Goal: Task Accomplishment & Management: Complete application form

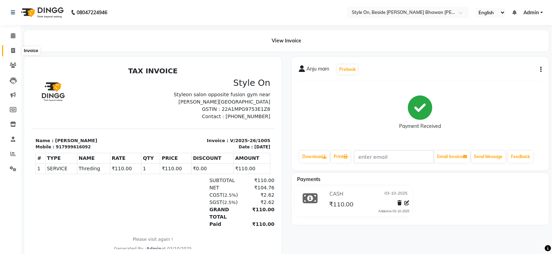
click at [12, 51] on icon at bounding box center [13, 50] width 4 height 5
select select "service"
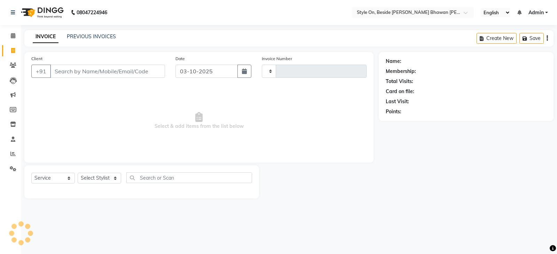
type input "1006"
select select "4700"
click at [60, 69] on input "Client" at bounding box center [107, 71] width 115 height 13
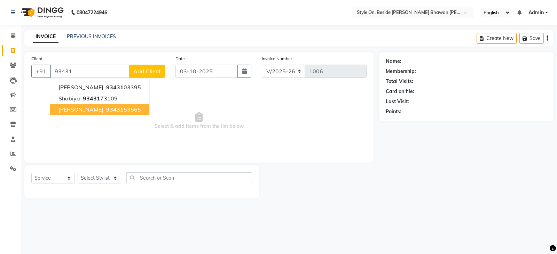
click at [98, 109] on span "[PERSON_NAME]" at bounding box center [80, 109] width 45 height 7
type input "9343153565"
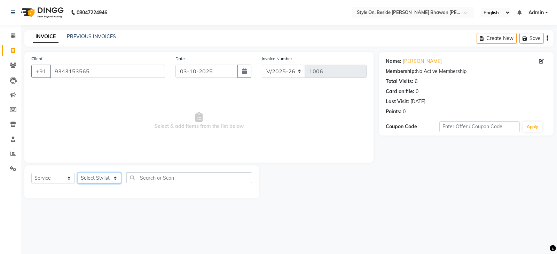
click at [102, 179] on select "Select Stylist [PERSON_NAME] Anju [PERSON_NAME] [PERSON_NAME] [PERSON_NAME] [PE…" at bounding box center [99, 178] width 43 height 11
select select "27825"
click at [78, 173] on select "Select Stylist [PERSON_NAME] Anju [PERSON_NAME] [PERSON_NAME] [PERSON_NAME] [PE…" at bounding box center [99, 178] width 43 height 11
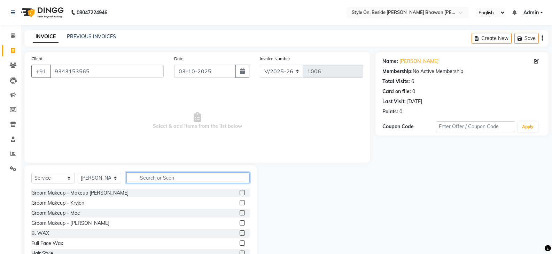
click at [147, 180] on input "text" at bounding box center [187, 178] width 123 height 11
click at [156, 175] on input "text" at bounding box center [187, 178] width 123 height 11
type input "cut"
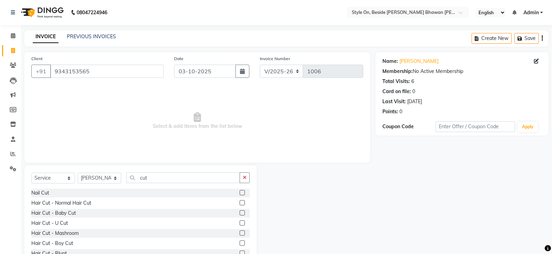
drag, startPoint x: 145, startPoint y: 187, endPoint x: 13, endPoint y: 271, distance: 156.5
drag, startPoint x: 13, startPoint y: 271, endPoint x: 267, endPoint y: 149, distance: 281.9
click at [267, 149] on span "Select & add items from the list below" at bounding box center [197, 121] width 332 height 70
click at [61, 223] on div "Hair Cut - U Cut" at bounding box center [49, 223] width 37 height 7
checkbox input "false"
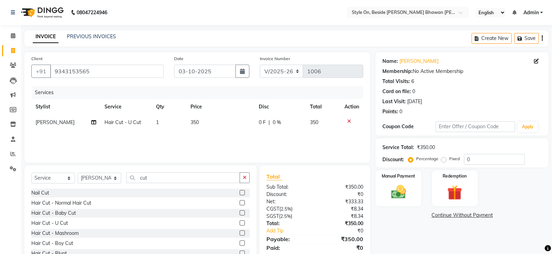
click at [202, 123] on td "350" at bounding box center [220, 123] width 68 height 16
select select "27825"
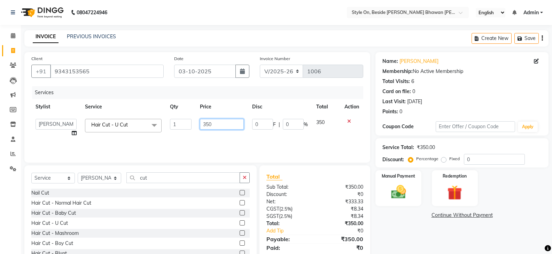
drag, startPoint x: 213, startPoint y: 124, endPoint x: 197, endPoint y: 132, distance: 18.2
click at [201, 127] on input "350" at bounding box center [221, 124] width 43 height 11
type input "450"
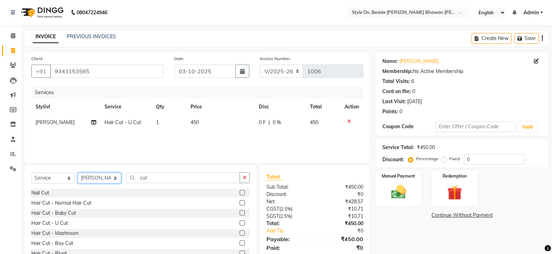
click at [97, 177] on select "Select Stylist [PERSON_NAME] Anju [PERSON_NAME] [PERSON_NAME] [PERSON_NAME] [PE…" at bounding box center [99, 178] width 43 height 11
select select "33220"
click at [78, 173] on select "Select Stylist [PERSON_NAME] Anju [PERSON_NAME] [PERSON_NAME] [PERSON_NAME] [PE…" at bounding box center [99, 178] width 43 height 11
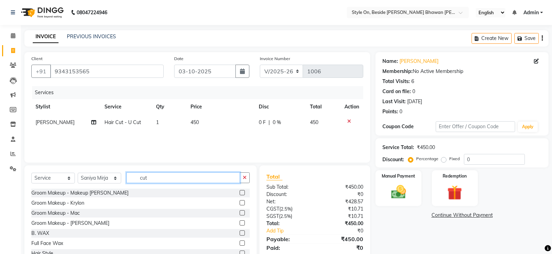
drag, startPoint x: 158, startPoint y: 178, endPoint x: 160, endPoint y: 182, distance: 4.4
click at [139, 185] on div "Select Service Product Membership Package Voucher Prepaid Gift Card Select Styl…" at bounding box center [140, 181] width 218 height 16
type input "th"
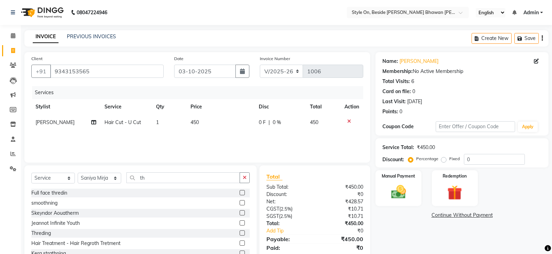
click at [410, 229] on div "Name: [PERSON_NAME] Membership: No Active Membership Total Visits: 6 Card on fi…" at bounding box center [464, 160] width 178 height 216
click at [49, 235] on div "Threding" at bounding box center [40, 233] width 19 height 7
checkbox input "false"
click at [200, 140] on td "90" at bounding box center [220, 138] width 68 height 16
select select "33220"
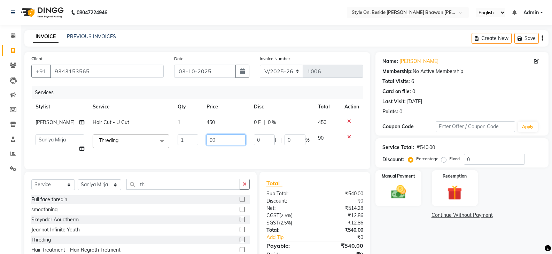
drag, startPoint x: 207, startPoint y: 140, endPoint x: 199, endPoint y: 140, distance: 8.7
click at [202, 140] on td "90" at bounding box center [225, 143] width 47 height 26
type input "110"
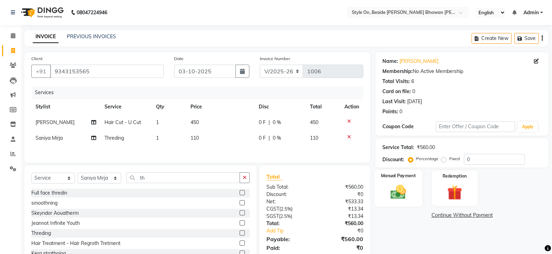
click at [402, 197] on img at bounding box center [398, 192] width 25 height 18
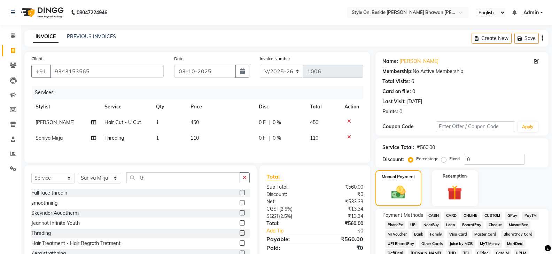
click at [432, 215] on span "CASH" at bounding box center [433, 216] width 15 height 8
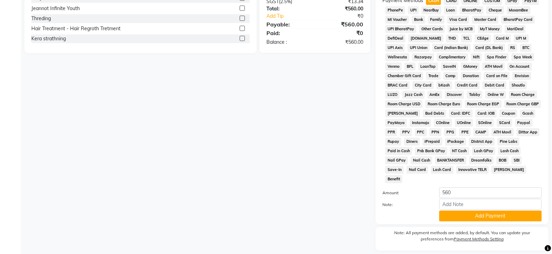
scroll to position [227, 0]
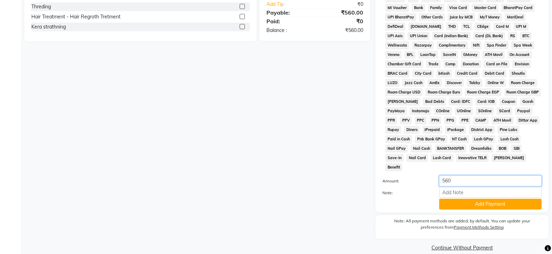
drag, startPoint x: 460, startPoint y: 168, endPoint x: 437, endPoint y: 172, distance: 23.3
click at [437, 176] on div "560" at bounding box center [490, 181] width 113 height 11
type input "4"
type input "110"
click at [498, 199] on button "Add Payment" at bounding box center [490, 204] width 102 height 11
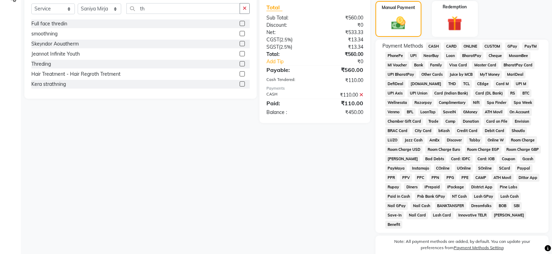
scroll to position [157, 0]
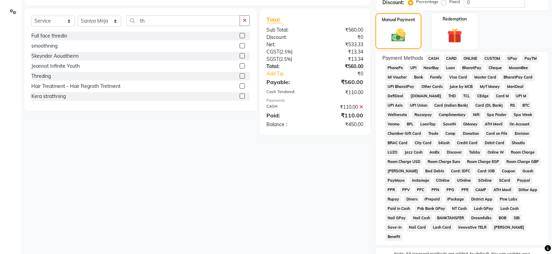
click at [532, 57] on span "PayTM" at bounding box center [530, 59] width 17 height 8
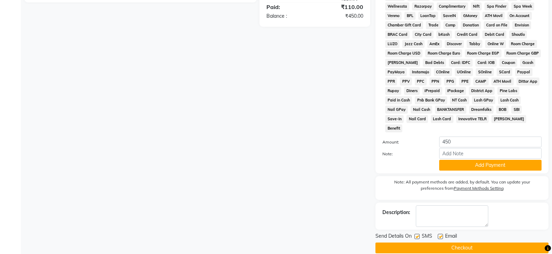
scroll to position [266, 0]
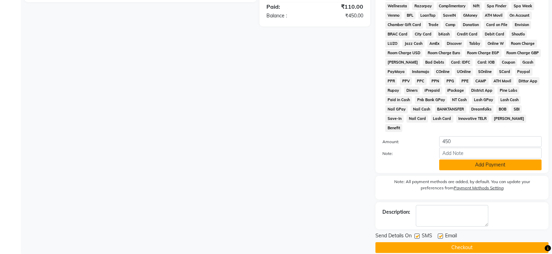
click at [484, 160] on button "Add Payment" at bounding box center [490, 165] width 102 height 11
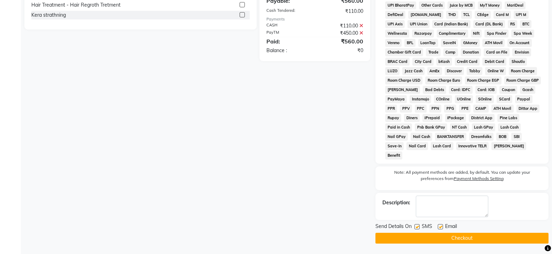
scroll to position [229, 0]
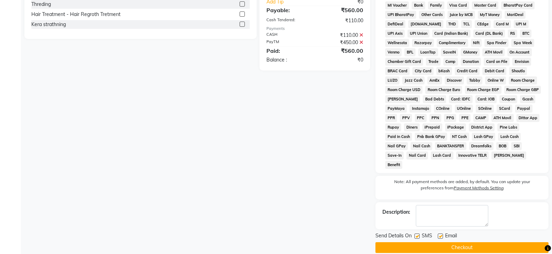
click at [467, 243] on button "Checkout" at bounding box center [461, 248] width 173 height 11
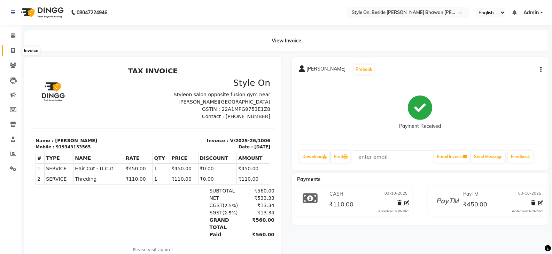
click at [10, 48] on span at bounding box center [13, 51] width 12 height 8
select select "4700"
select select "service"
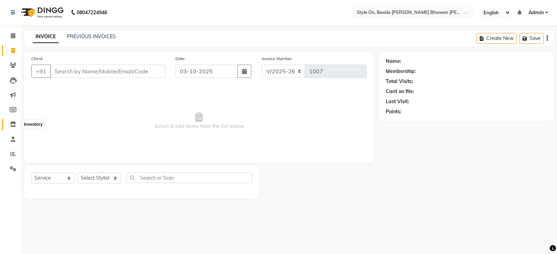
click at [14, 124] on icon at bounding box center [13, 124] width 6 height 5
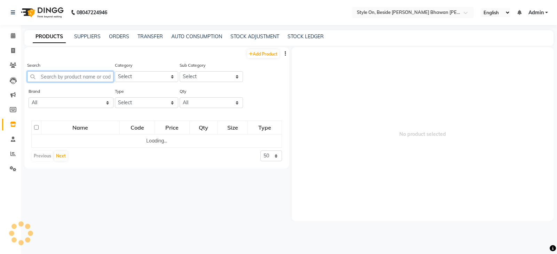
click at [43, 75] on input "text" at bounding box center [70, 76] width 86 height 11
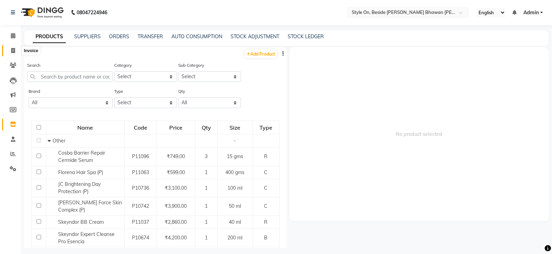
click at [13, 50] on icon at bounding box center [13, 50] width 4 height 5
select select "4700"
select select "service"
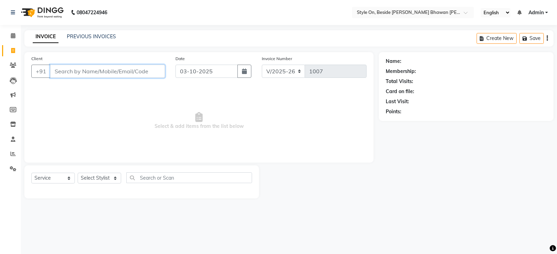
click at [117, 68] on input "Client" at bounding box center [107, 71] width 115 height 13
type input "9926554301"
click at [551, 211] on div "08047224946 Select Location × Style On, Beside [PERSON_NAME] Bhawan [PERSON_NAM…" at bounding box center [278, 127] width 557 height 254
click at [148, 71] on span "Add Client" at bounding box center [146, 71] width 27 height 7
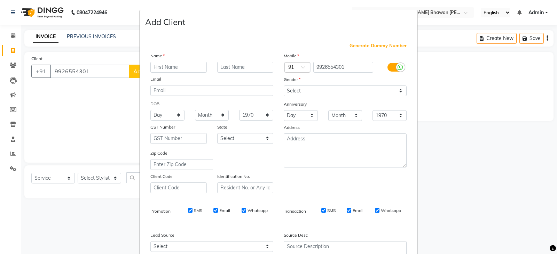
click at [168, 63] on input "text" at bounding box center [178, 67] width 56 height 11
type input "Jabena"
click at [296, 90] on select "Select [DEMOGRAPHIC_DATA] [DEMOGRAPHIC_DATA] Other Prefer Not To Say" at bounding box center [345, 91] width 123 height 11
select select "[DEMOGRAPHIC_DATA]"
click at [284, 86] on select "Select [DEMOGRAPHIC_DATA] [DEMOGRAPHIC_DATA] Other Prefer Not To Say" at bounding box center [345, 91] width 123 height 11
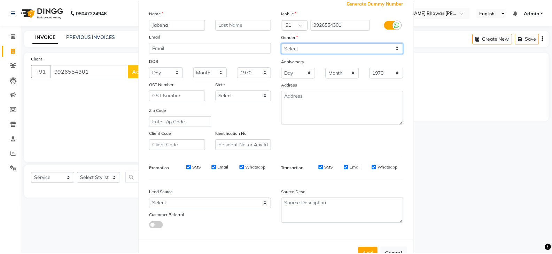
scroll to position [67, 0]
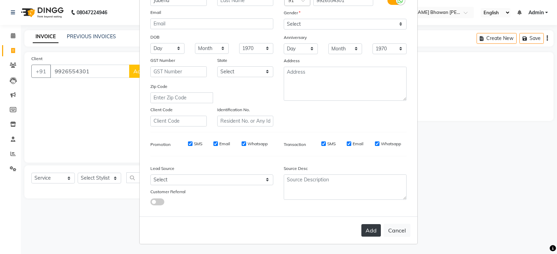
click at [367, 228] on button "Add" at bounding box center [370, 230] width 19 height 13
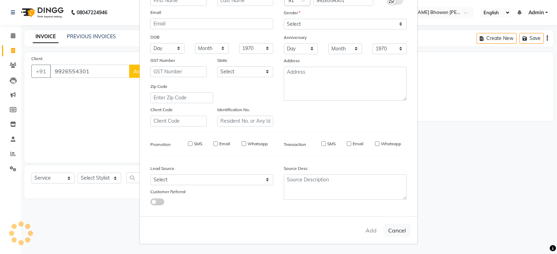
select select
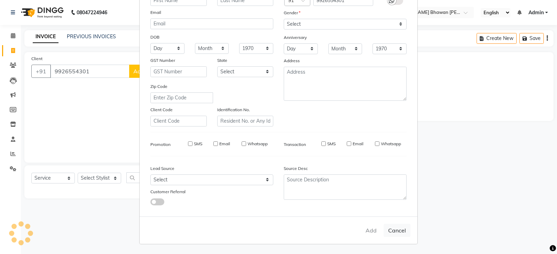
select select
checkbox input "false"
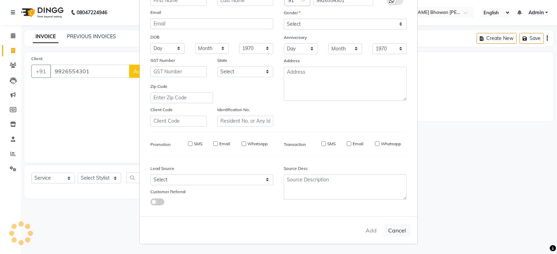
checkbox input "false"
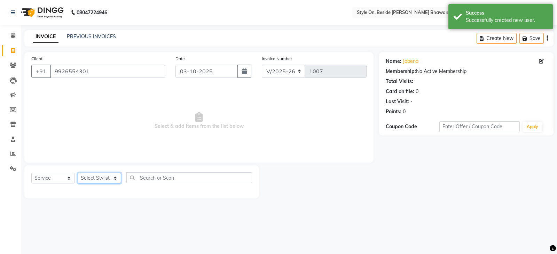
click at [99, 178] on select "Select Stylist [PERSON_NAME] Anju [PERSON_NAME] [PERSON_NAME] [PERSON_NAME] [PE…" at bounding box center [99, 178] width 43 height 11
select select "27828"
click at [78, 173] on select "Select Stylist [PERSON_NAME] Anju [PERSON_NAME] [PERSON_NAME] [PERSON_NAME] [PE…" at bounding box center [99, 178] width 43 height 11
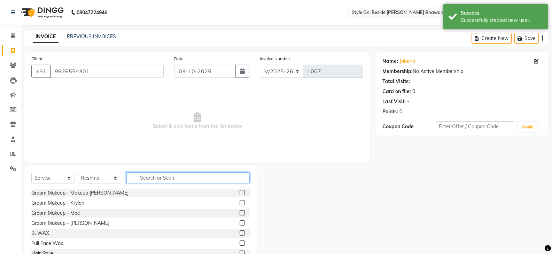
drag, startPoint x: 146, startPoint y: 178, endPoint x: 147, endPoint y: 174, distance: 3.9
click at [146, 178] on input "text" at bounding box center [187, 178] width 123 height 11
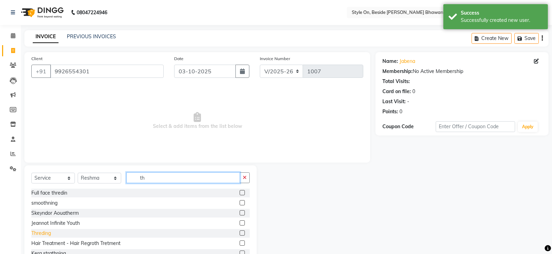
type input "th"
click at [37, 233] on div "Threding" at bounding box center [40, 233] width 19 height 7
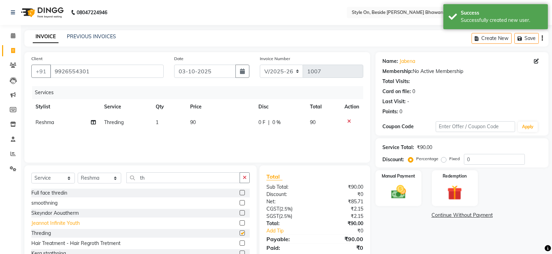
checkbox input "false"
click at [207, 119] on td "90" at bounding box center [220, 123] width 69 height 16
select select "27828"
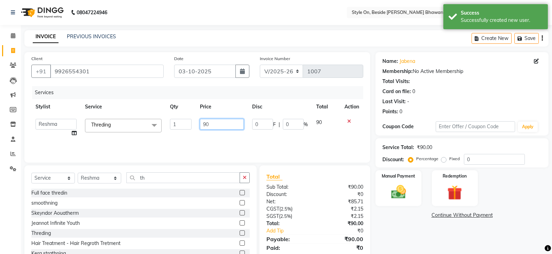
drag, startPoint x: 205, startPoint y: 123, endPoint x: 197, endPoint y: 123, distance: 8.4
click at [197, 123] on td "90" at bounding box center [222, 128] width 52 height 26
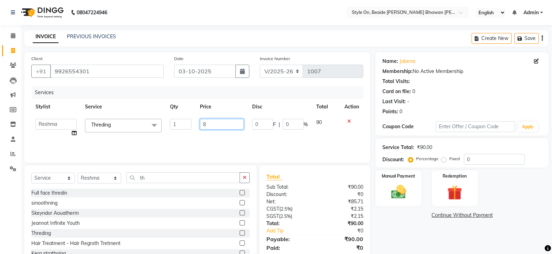
type input "80"
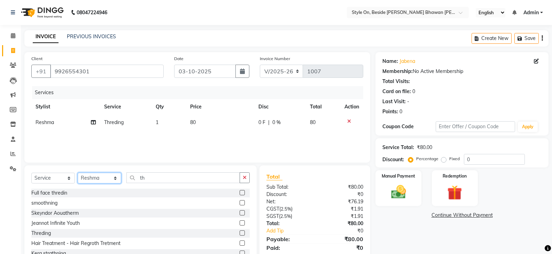
click at [90, 179] on select "Select Stylist [PERSON_NAME] Anju [PERSON_NAME] [PERSON_NAME] [PERSON_NAME] [PE…" at bounding box center [99, 178] width 43 height 11
select select "27825"
click at [78, 173] on select "Select Stylist [PERSON_NAME] Anju [PERSON_NAME] [PERSON_NAME] [PERSON_NAME] [PE…" at bounding box center [99, 178] width 43 height 11
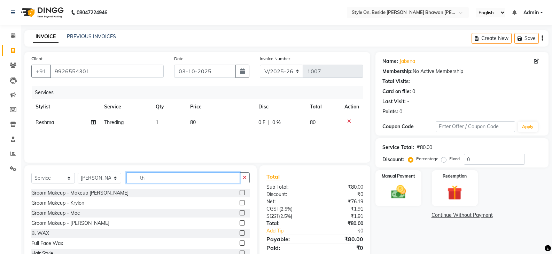
drag, startPoint x: 148, startPoint y: 176, endPoint x: 139, endPoint y: 176, distance: 9.8
click at [139, 176] on input "th" at bounding box center [182, 178] width 113 height 11
type input "cut"
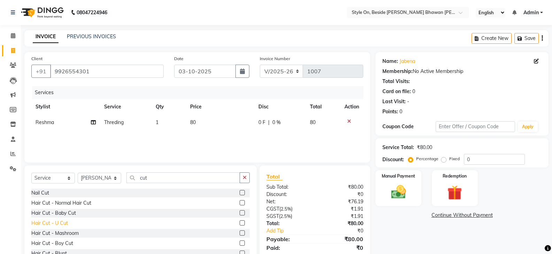
click at [64, 222] on div "Hair Cut - U Cut" at bounding box center [49, 223] width 37 height 7
checkbox input "false"
click at [204, 132] on td "350" at bounding box center [220, 138] width 68 height 16
select select "27825"
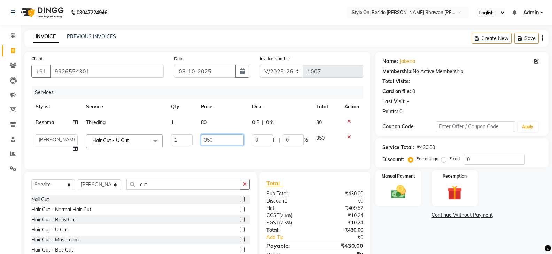
drag, startPoint x: 217, startPoint y: 139, endPoint x: 199, endPoint y: 141, distance: 18.2
click at [199, 141] on td "350" at bounding box center [223, 143] width 52 height 26
type input "600"
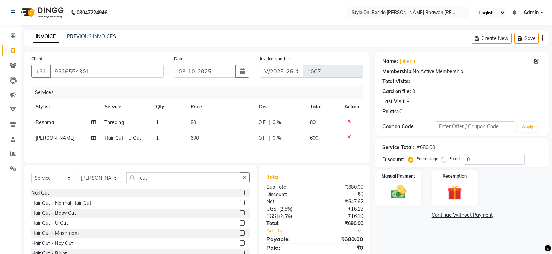
click at [395, 223] on div "Name: Jabena Membership: No Active Membership Total Visits: Card on file: 0 Las…" at bounding box center [464, 160] width 178 height 216
click at [405, 192] on img at bounding box center [398, 192] width 25 height 18
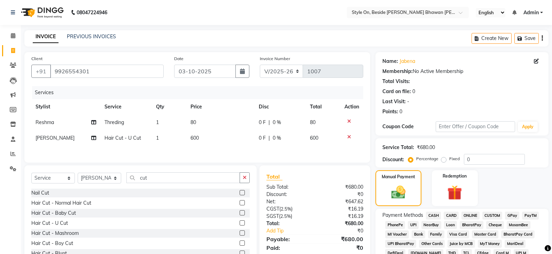
click at [531, 215] on span "PayTM" at bounding box center [530, 216] width 17 height 8
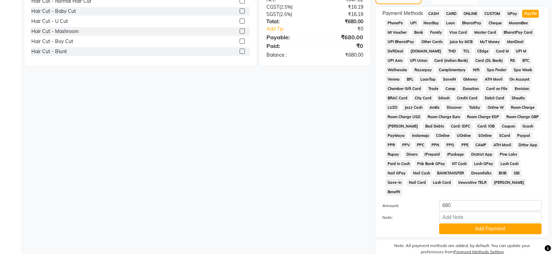
scroll to position [209, 0]
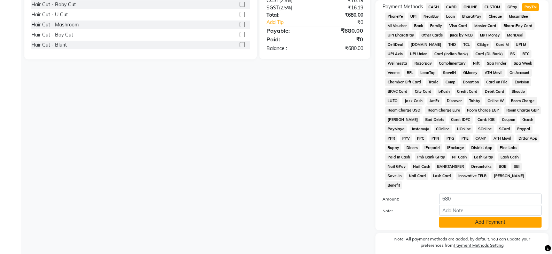
click at [483, 217] on button "Add Payment" at bounding box center [490, 222] width 102 height 11
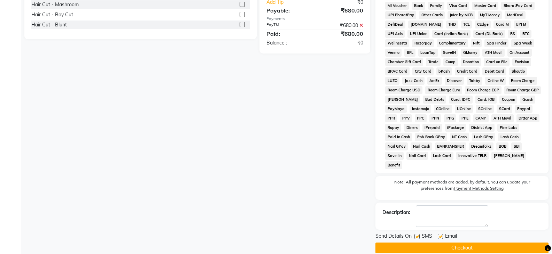
scroll to position [229, 0]
click at [482, 243] on button "Checkout" at bounding box center [461, 248] width 173 height 11
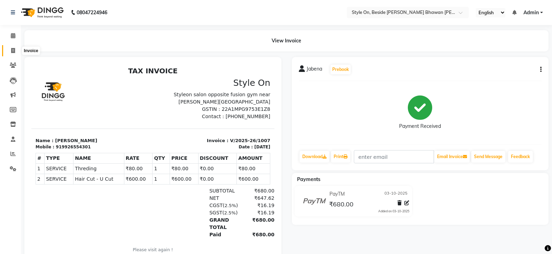
click at [11, 50] on icon at bounding box center [13, 50] width 4 height 5
select select "4700"
select select "service"
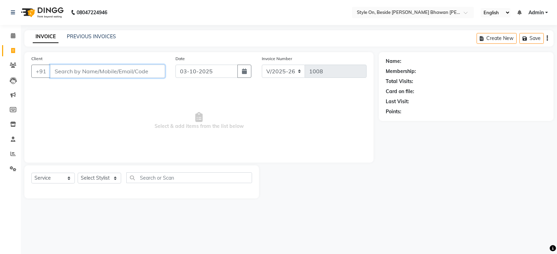
click at [94, 73] on input "Client" at bounding box center [107, 71] width 115 height 13
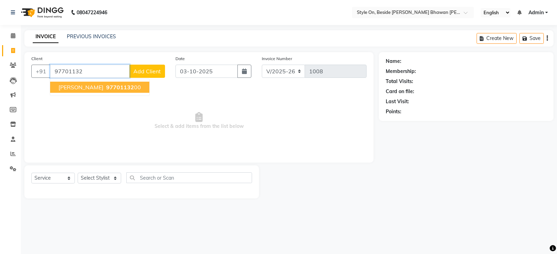
click at [106, 87] on span "97701132" at bounding box center [120, 87] width 28 height 7
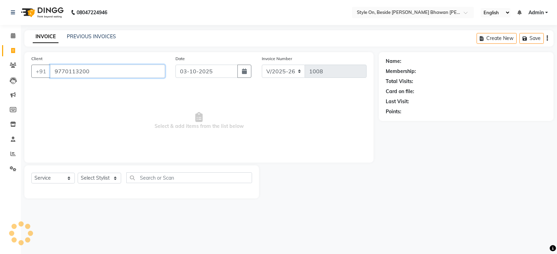
type input "9770113200"
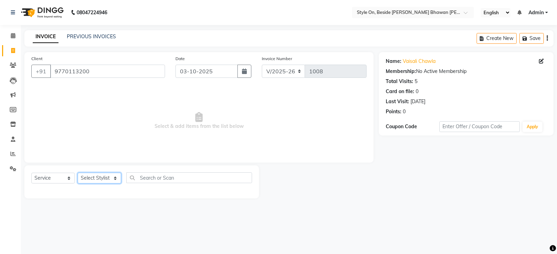
click at [93, 177] on select "Select Stylist [PERSON_NAME] Anju [PERSON_NAME] [PERSON_NAME] [PERSON_NAME] [PE…" at bounding box center [99, 178] width 43 height 11
select select "87447"
click at [78, 173] on select "Select Stylist [PERSON_NAME] Anju [PERSON_NAME] [PERSON_NAME] [PERSON_NAME] [PE…" at bounding box center [99, 178] width 43 height 11
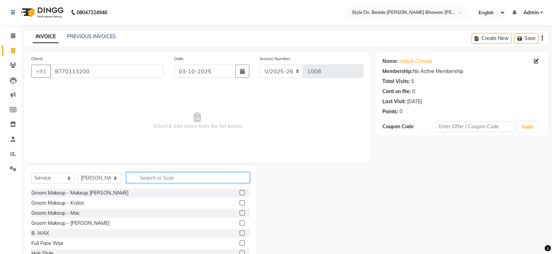
click at [144, 179] on input "text" at bounding box center [187, 178] width 123 height 11
drag, startPoint x: 0, startPoint y: 182, endPoint x: 154, endPoint y: 154, distance: 156.0
click at [213, 154] on span "Select & add items from the list below" at bounding box center [197, 121] width 332 height 70
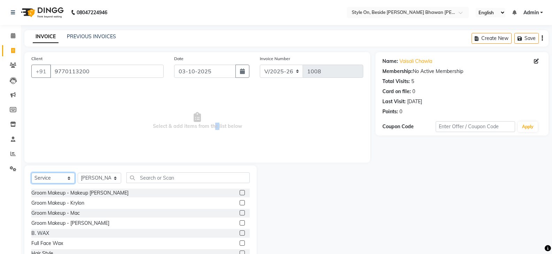
drag, startPoint x: 48, startPoint y: 177, endPoint x: 49, endPoint y: 173, distance: 4.4
click at [49, 176] on select "Select Service Product Membership Package Voucher Prepaid Gift Card" at bounding box center [52, 178] width 43 height 11
select select "product"
click at [31, 173] on select "Select Service Product Membership Package Voucher Prepaid Gift Card" at bounding box center [52, 178] width 43 height 11
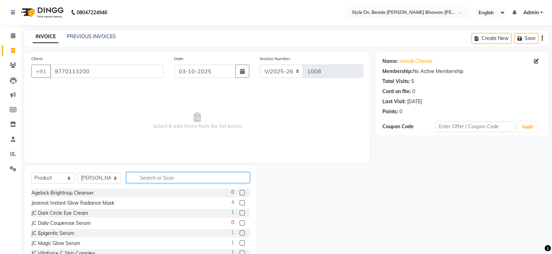
drag, startPoint x: 145, startPoint y: 180, endPoint x: 149, endPoint y: 179, distance: 4.2
click at [148, 179] on input "text" at bounding box center [187, 178] width 123 height 11
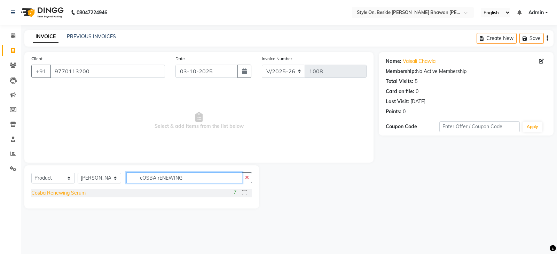
type input "cOSBA rENEWING"
click at [81, 192] on div "Cosba Renewing Serum" at bounding box center [58, 193] width 54 height 7
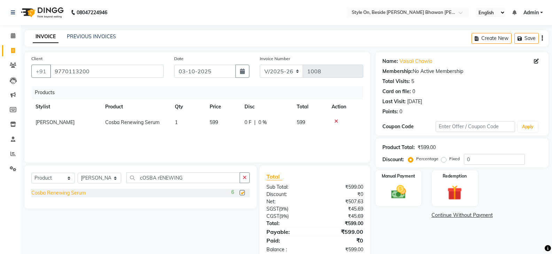
checkbox input "false"
click at [396, 192] on img at bounding box center [398, 192] width 25 height 18
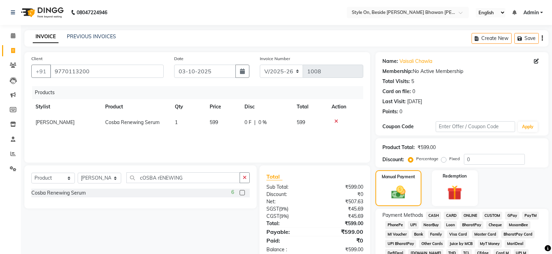
click at [434, 215] on span "CASH" at bounding box center [433, 216] width 15 height 8
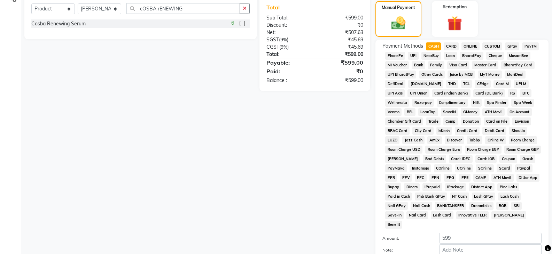
scroll to position [174, 0]
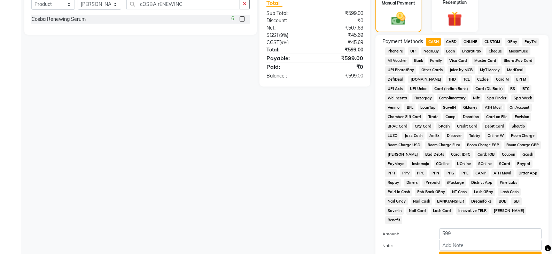
click at [470, 252] on button "Add Payment" at bounding box center [490, 257] width 102 height 11
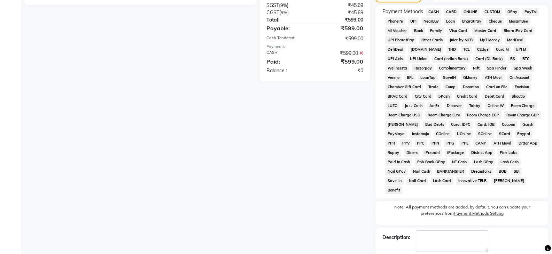
scroll to position [229, 0]
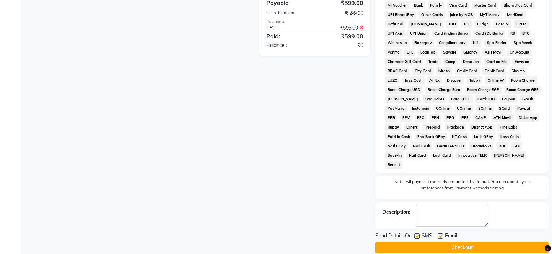
click at [467, 243] on button "Checkout" at bounding box center [461, 248] width 173 height 11
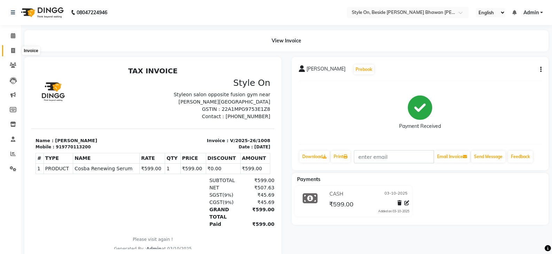
click at [10, 49] on span at bounding box center [13, 51] width 12 height 8
select select "service"
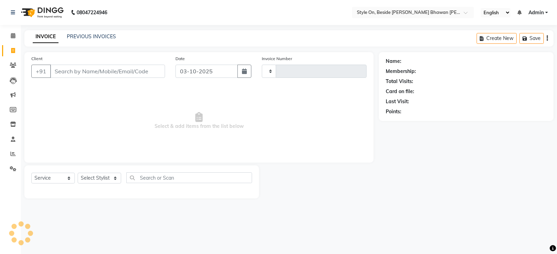
drag, startPoint x: 69, startPoint y: 67, endPoint x: 75, endPoint y: 70, distance: 6.4
click at [72, 69] on input "Client" at bounding box center [107, 71] width 115 height 13
type input "1009"
select select "4700"
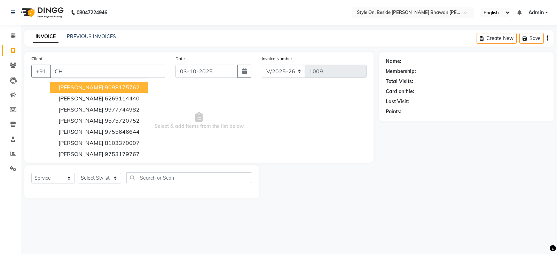
type input "C"
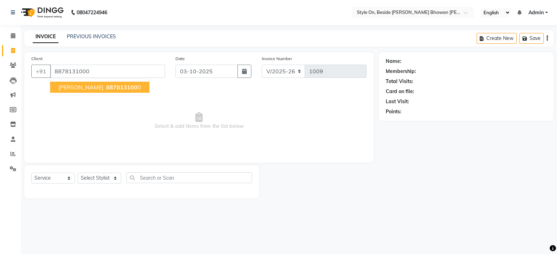
type input "8878131000"
click at [129, 86] on span "887813100" at bounding box center [121, 87] width 31 height 7
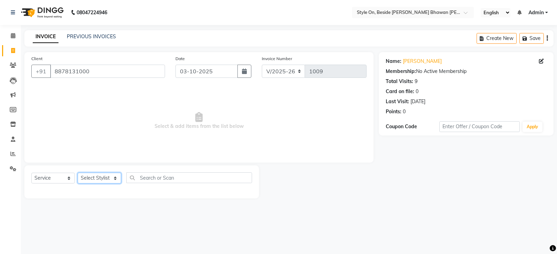
click at [96, 175] on select "Select Stylist [PERSON_NAME] Anju [PERSON_NAME] [PERSON_NAME] [PERSON_NAME] [PE…" at bounding box center [99, 178] width 43 height 11
select select "27826"
click at [78, 173] on select "Select Stylist [PERSON_NAME] Anju [PERSON_NAME] [PERSON_NAME] [PERSON_NAME] [PE…" at bounding box center [99, 178] width 43 height 11
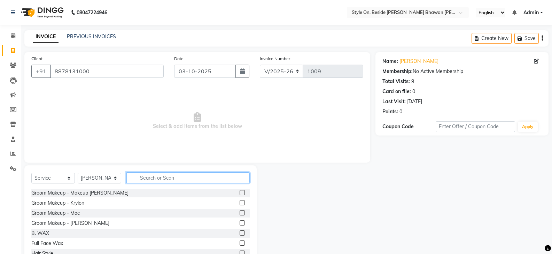
click at [155, 176] on input "text" at bounding box center [187, 178] width 123 height 11
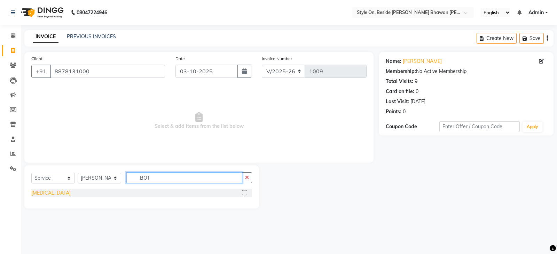
type input "BOT"
click at [40, 191] on div "[MEDICAL_DATA]" at bounding box center [50, 193] width 39 height 7
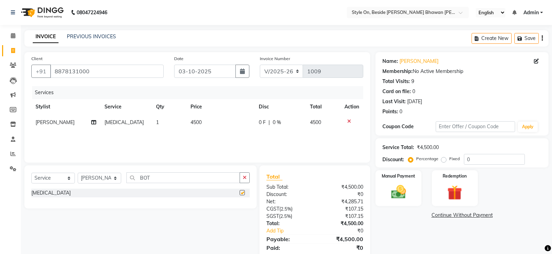
checkbox input "false"
drag, startPoint x: 216, startPoint y: 122, endPoint x: 211, endPoint y: 122, distance: 5.2
click at [211, 122] on td "4500" at bounding box center [220, 123] width 68 height 16
select select "27826"
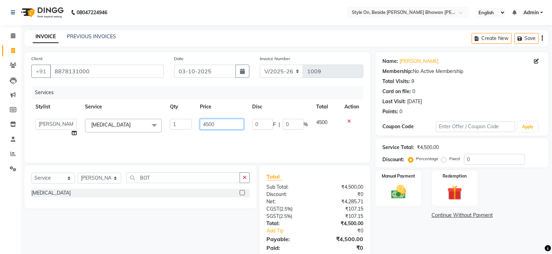
drag, startPoint x: 227, startPoint y: 126, endPoint x: 201, endPoint y: 124, distance: 25.5
click at [201, 124] on input "4500" at bounding box center [221, 124] width 43 height 11
type input "4"
type input "5000"
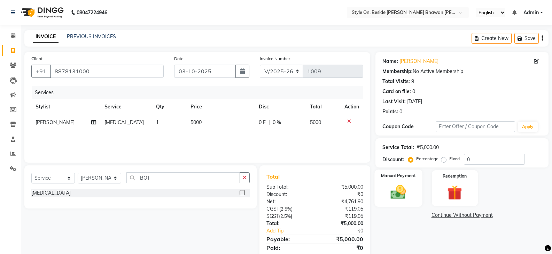
click at [403, 201] on img at bounding box center [398, 192] width 25 height 18
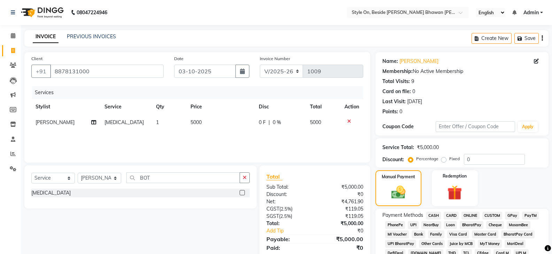
click at [437, 216] on span "CASH" at bounding box center [433, 216] width 15 height 8
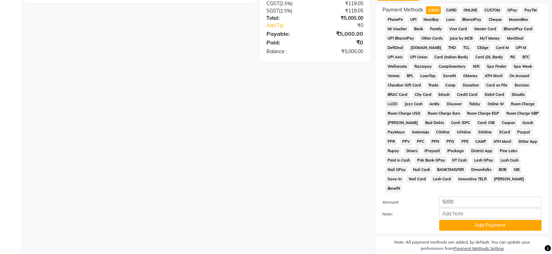
scroll to position [209, 0]
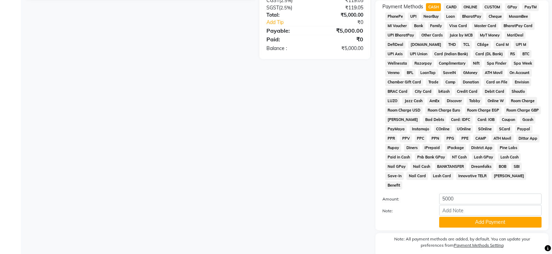
click at [469, 217] on button "Add Payment" at bounding box center [490, 222] width 102 height 11
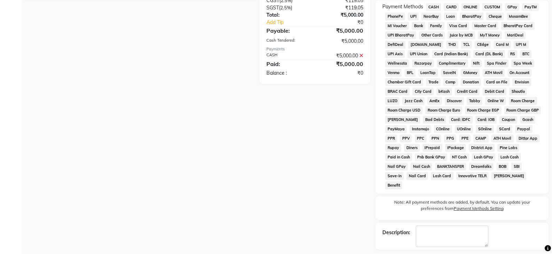
scroll to position [229, 0]
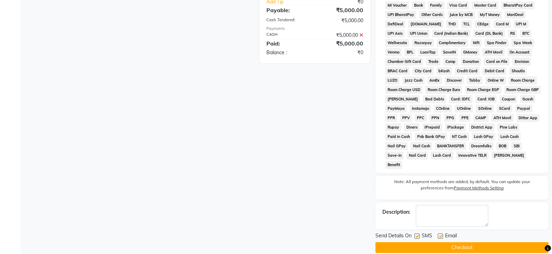
click at [454, 243] on button "Checkout" at bounding box center [461, 248] width 173 height 11
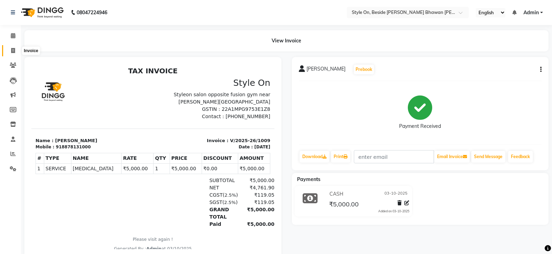
click at [15, 51] on icon at bounding box center [13, 50] width 4 height 5
select select "service"
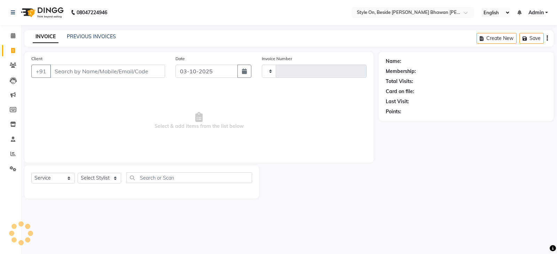
type input "1010"
select select "4700"
